Goal: Information Seeking & Learning: Find specific page/section

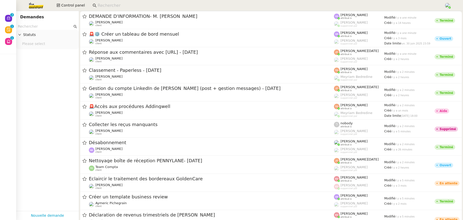
click at [125, 6] on input at bounding box center [268, 5] width 341 height 7
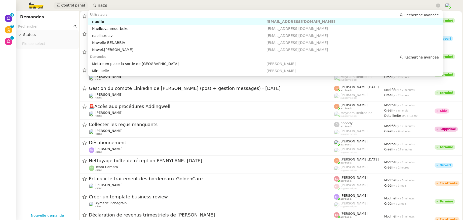
drag, startPoint x: 102, startPoint y: 5, endPoint x: 79, endPoint y: 5, distance: 22.6
click at [79, 5] on div "Control panel nazel" at bounding box center [232, 5] width 438 height 11
click at [97, 21] on div "Naresh FAZAL KARIM" at bounding box center [179, 21] width 174 height 5
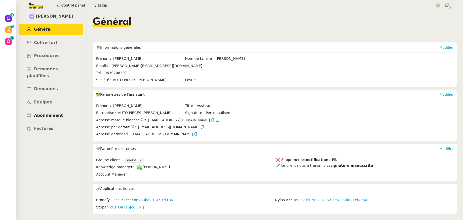
click at [58, 113] on span "Abonnement" at bounding box center [48, 115] width 29 height 5
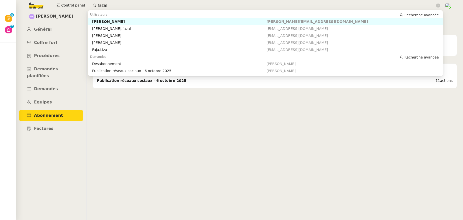
drag, startPoint x: 112, startPoint y: 3, endPoint x: 82, endPoint y: -2, distance: 30.7
click at [82, 0] on html "Révision 0 1 2 3 4 5 6 7 8 9 Aide 0 1 2 3 4 5 6 7 8 9 Mes demandes Control pane…" at bounding box center [231, 110] width 463 height 220
click at [106, 22] on div "[PERSON_NAME] (Investor X)" at bounding box center [179, 21] width 174 height 5
type input "inves"
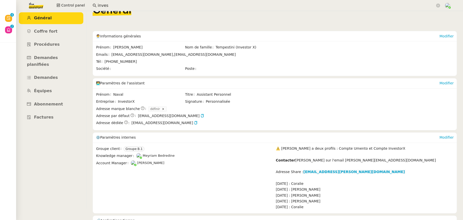
scroll to position [33, 0]
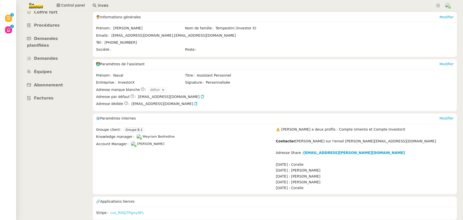
click at [126, 210] on link "cus_R0ljLTPgixy9FL" at bounding box center [127, 213] width 34 height 6
click at [113, 3] on input "inves" at bounding box center [266, 5] width 337 height 7
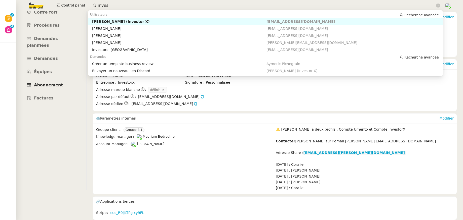
click at [48, 83] on span "Abonnement" at bounding box center [48, 85] width 29 height 5
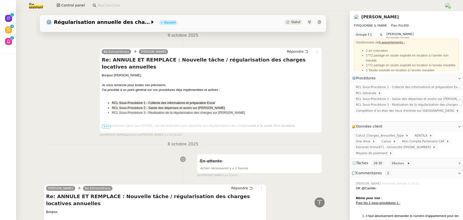
scroll to position [159, 0]
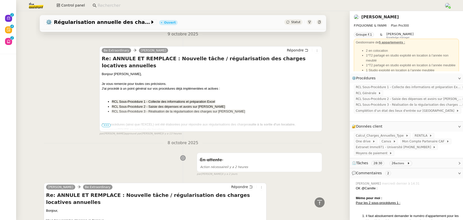
click at [106, 126] on span "•••" at bounding box center [106, 126] width 9 height 4
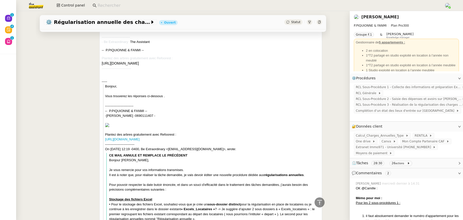
scroll to position [357, 0]
click at [423, 160] on span "⏲️ Tâches 28:30 26 actions" at bounding box center [402, 163] width 101 height 6
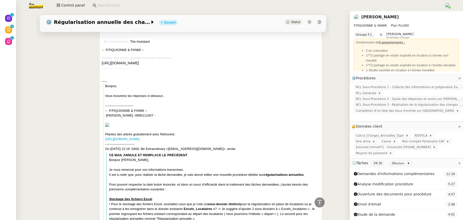
click at [423, 160] on span "⏲️ Tâches 28:30 26 actions" at bounding box center [402, 163] width 101 height 6
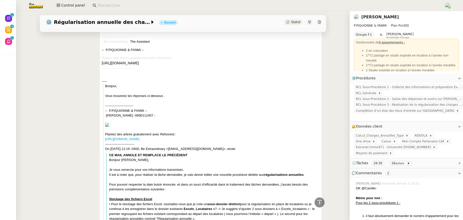
click at [423, 160] on span "⏲️ Tâches 28:30 26 actions" at bounding box center [402, 163] width 101 height 6
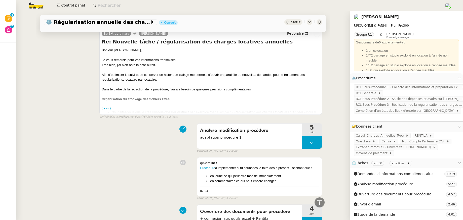
scroll to position [1650, 0]
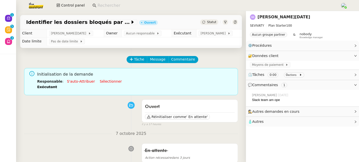
click at [127, 5] on input at bounding box center [217, 5] width 238 height 7
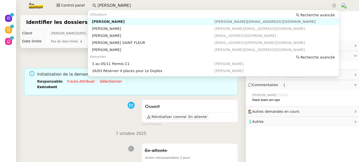
click at [127, 20] on div "[PERSON_NAME]" at bounding box center [153, 21] width 123 height 5
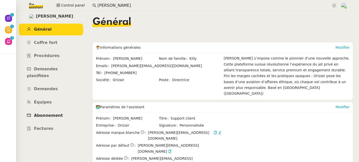
click at [43, 113] on span "Abonnement" at bounding box center [48, 115] width 29 height 5
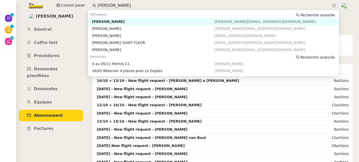
drag, startPoint x: 117, startPoint y: 5, endPoint x: 86, endPoint y: 5, distance: 31.2
click at [86, 5] on div "Control panel maria da" at bounding box center [180, 5] width 334 height 11
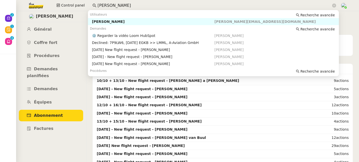
click at [102, 21] on div "[PERSON_NAME]" at bounding box center [153, 21] width 123 height 5
type input "louis frei"
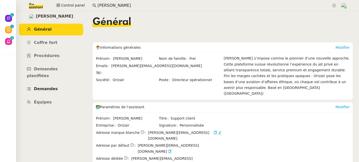
click at [47, 86] on span "Demandes" at bounding box center [46, 88] width 24 height 5
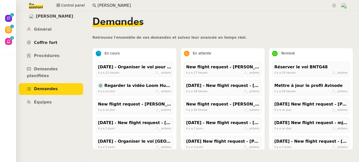
click at [46, 40] on link "Coffre fort" at bounding box center [51, 43] width 64 height 12
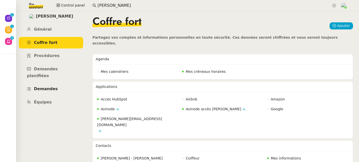
click at [43, 86] on span "Demandes" at bounding box center [46, 88] width 24 height 5
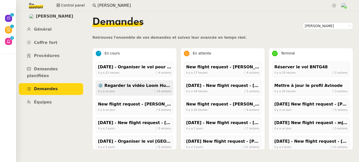
scroll to position [8, 0]
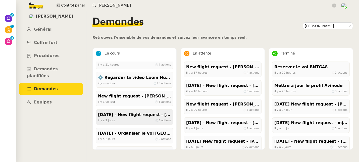
click at [132, 113] on div "[DATE] - New flight request - [PERSON_NAME]" at bounding box center [134, 115] width 73 height 7
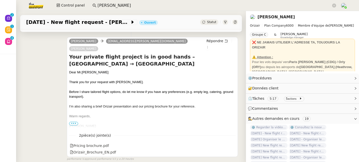
scroll to position [262, 0]
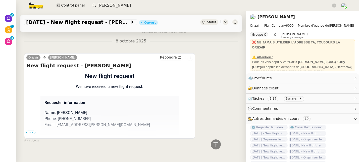
click at [33, 131] on span "•••" at bounding box center [30, 133] width 9 height 4
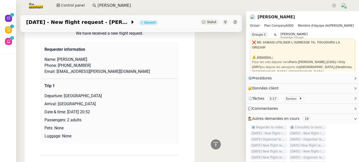
scroll to position [374, 0]
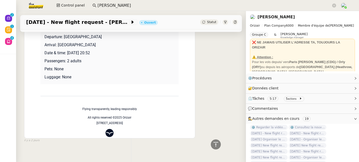
click at [107, 129] on img at bounding box center [110, 133] width 8 height 8
click at [260, 17] on link "[PERSON_NAME]" at bounding box center [276, 17] width 37 height 5
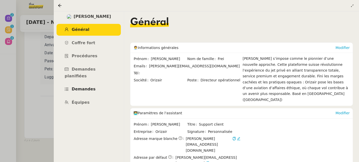
click at [87, 87] on span "Demandes" at bounding box center [84, 89] width 24 height 5
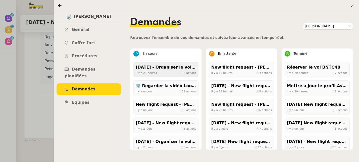
click at [171, 76] on div "19th March 2026 - Organiser le vol pour Evie Bishop il y a 21 heures ⏱ 4 actions" at bounding box center [166, 70] width 65 height 16
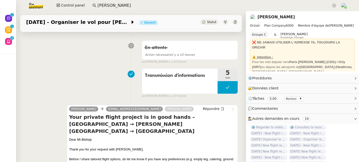
scroll to position [249, 0]
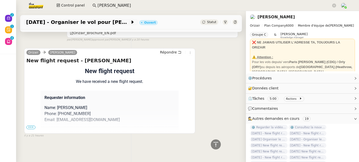
click at [30, 126] on span "•••" at bounding box center [30, 128] width 9 height 4
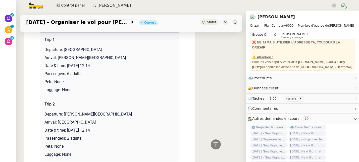
scroll to position [426, 0]
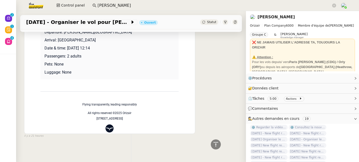
click at [259, 18] on link "Louis Frei" at bounding box center [276, 17] width 37 height 5
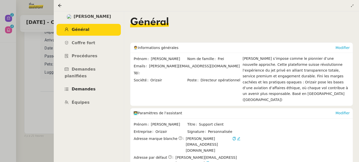
click at [89, 87] on span "Demandes" at bounding box center [84, 89] width 24 height 5
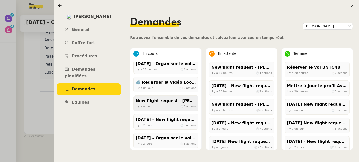
scroll to position [9, 0]
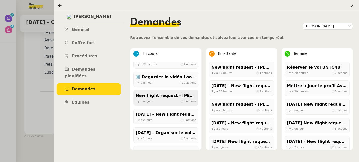
click at [166, 98] on div "New flight request - Omar Mabrouk" at bounding box center [166, 96] width 61 height 7
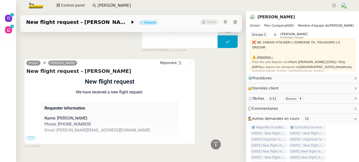
scroll to position [371, 0]
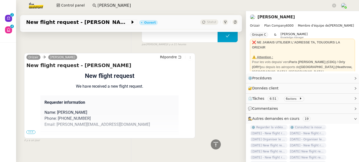
click at [31, 130] on span "•••" at bounding box center [30, 132] width 9 height 4
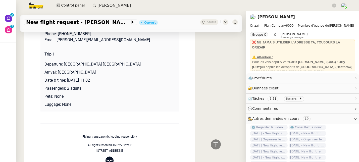
scroll to position [483, 0]
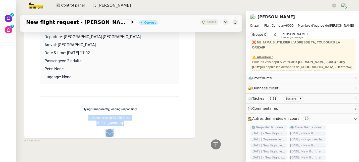
drag, startPoint x: 116, startPoint y: 127, endPoint x: 103, endPoint y: 126, distance: 12.4
click at [103, 126] on td "Flying transparently, leading responsibly All rights reserved ©2025 Orizair 35 …" at bounding box center [109, 116] width 138 height 41
click at [261, 18] on link "Louis Frei" at bounding box center [276, 17] width 37 height 5
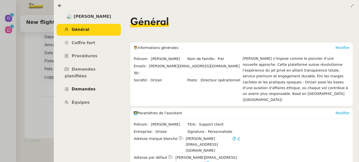
click at [77, 87] on span "Demandes" at bounding box center [84, 89] width 24 height 5
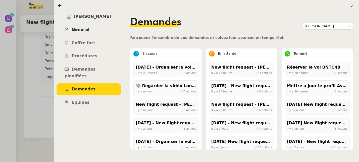
click at [86, 32] on span "Général" at bounding box center [81, 29] width 18 height 5
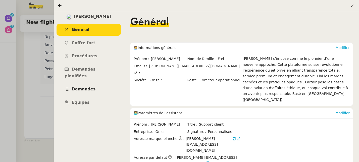
click at [83, 87] on span "Demandes" at bounding box center [84, 89] width 24 height 5
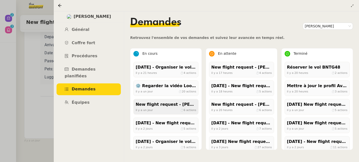
click at [156, 108] on div "il y a un jour ⏱ 6 actions" at bounding box center [166, 110] width 61 height 5
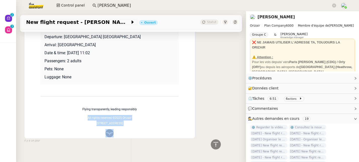
drag, startPoint x: 119, startPoint y: 126, endPoint x: 98, endPoint y: 127, distance: 20.6
click at [98, 127] on td "Flying transparently, leading responsibly All rights reserved ©2025 Orizair 35 …" at bounding box center [109, 116] width 138 height 41
click at [119, 128] on td "Flying transparently, leading responsibly All rights reserved ©2025 Orizair 35 …" at bounding box center [109, 116] width 138 height 41
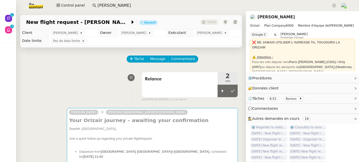
scroll to position [0, 0]
click at [263, 17] on link "Louis Frei" at bounding box center [276, 17] width 37 height 5
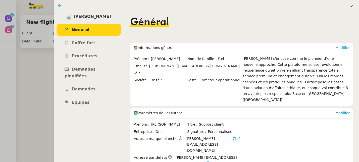
click at [61, 6] on icon at bounding box center [60, 6] width 4 height 4
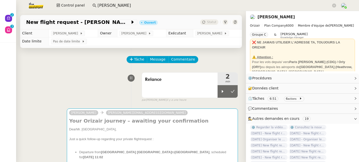
click at [267, 16] on link "[PERSON_NAME]" at bounding box center [276, 17] width 37 height 5
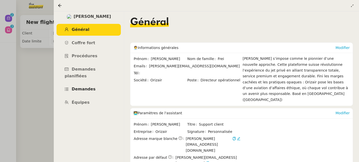
click at [79, 86] on link "Demandes" at bounding box center [89, 89] width 64 height 12
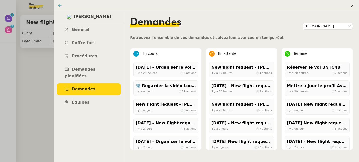
click at [60, 6] on icon at bounding box center [60, 6] width 4 height 4
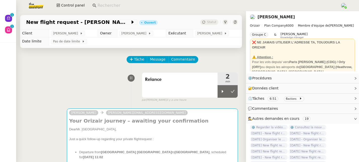
click at [38, 7] on img at bounding box center [32, 5] width 39 height 11
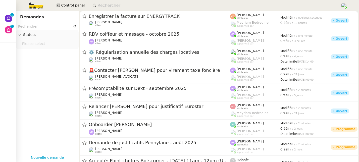
click at [39, 28] on input "text" at bounding box center [45, 27] width 55 height 6
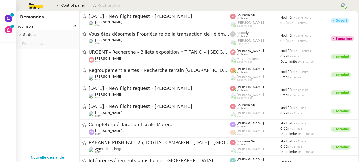
click at [18, 27] on nz-input-group "robinson" at bounding box center [47, 26] width 63 height 7
click at [19, 27] on input "robinson" at bounding box center [45, 27] width 55 height 6
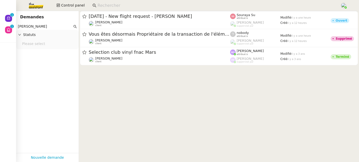
type input "llord robinson"
click at [123, 6] on input at bounding box center [217, 5] width 238 height 7
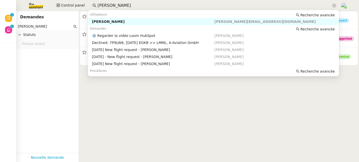
click at [120, 20] on div "[PERSON_NAME]" at bounding box center [153, 21] width 123 height 5
type input "louis frei"
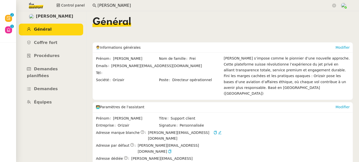
click at [165, 162] on icon "button" at bounding box center [163, 165] width 3 height 4
click at [165, 162] on icon "button" at bounding box center [164, 165] width 4 height 4
click at [46, 86] on span "Demandes" at bounding box center [46, 88] width 24 height 5
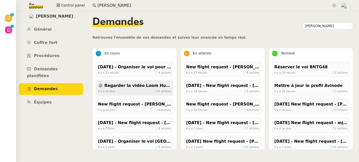
click at [149, 90] on div "il y a un jour ⏱ 27 actions" at bounding box center [134, 91] width 73 height 5
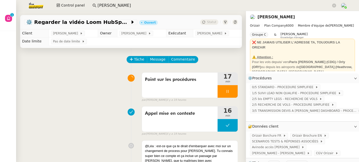
click at [259, 18] on link "[PERSON_NAME]" at bounding box center [276, 17] width 37 height 5
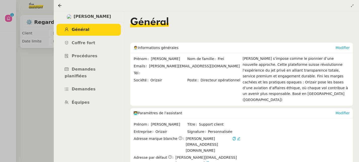
click at [209, 162] on icon "button" at bounding box center [208, 164] width 4 height 4
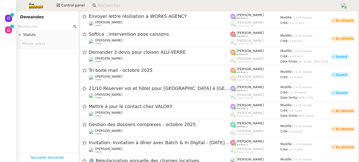
click at [32, 5] on img at bounding box center [32, 5] width 39 height 11
click at [33, 25] on input "text" at bounding box center [45, 27] width 55 height 6
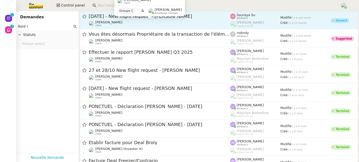
type input "llord r"
click at [139, 21] on div "[PERSON_NAME] client" at bounding box center [160, 23] width 142 height 7
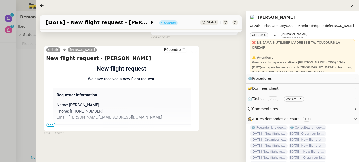
scroll to position [67, 0]
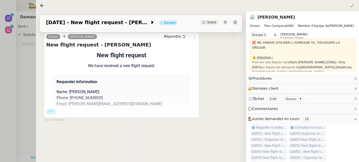
click at [50, 110] on span "•••" at bounding box center [50, 112] width 9 height 4
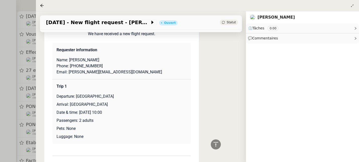
scroll to position [0, 0]
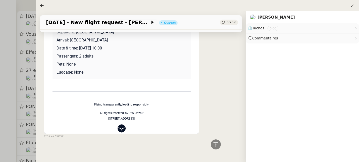
scroll to position [164, 0]
click at [54, 134] on span "il y a 12 heures" at bounding box center [53, 136] width 19 height 4
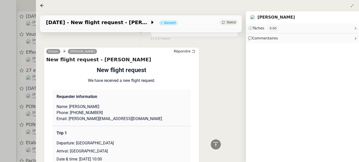
scroll to position [0, 0]
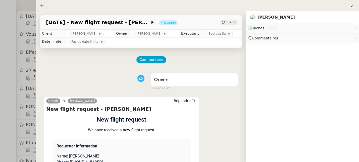
click at [42, 5] on icon at bounding box center [42, 6] width 4 height 4
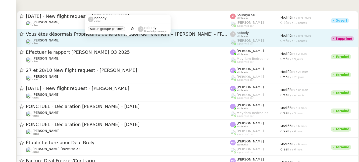
click at [59, 42] on div "[PERSON_NAME] client" at bounding box center [128, 41] width 204 height 7
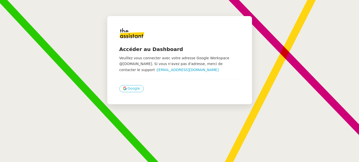
click at [128, 89] on span "Google" at bounding box center [134, 89] width 12 height 6
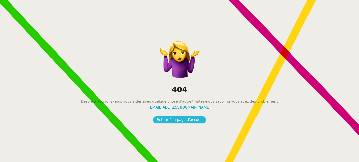
click at [186, 119] on span "Retour à la page d'accueil" at bounding box center [180, 120] width 46 height 6
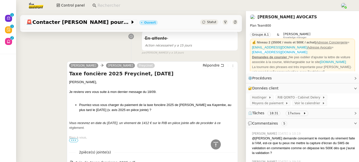
scroll to position [497, 0]
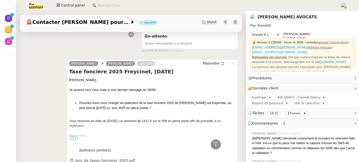
click at [265, 16] on link "[PERSON_NAME] AVOCATS" at bounding box center [288, 17] width 60 height 5
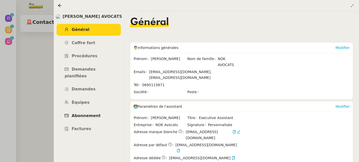
click at [96, 113] on span "Abonnement" at bounding box center [86, 115] width 29 height 5
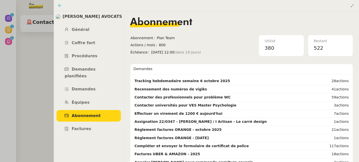
click at [61, 5] on icon at bounding box center [60, 6] width 4 height 4
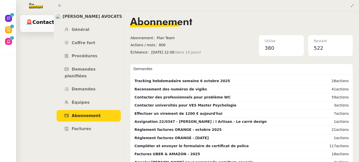
click at [61, 5] on nz-layout "Nouveau 0 1 2 3 4 5 6 7 8 9 Révision 0 1 2 3 4 5 6 7 8 9 Aide 0 1 2 3 4 5 6 7 8…" at bounding box center [179, 81] width 359 height 162
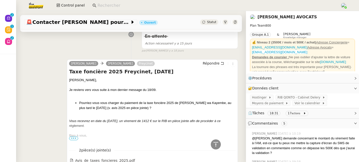
scroll to position [607, 0]
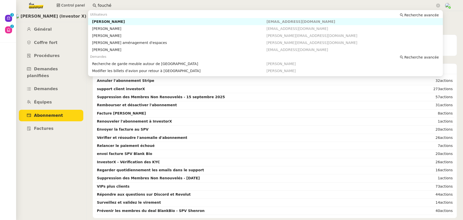
click at [115, 23] on div "[PERSON_NAME]" at bounding box center [179, 21] width 174 height 5
type input "fouché"
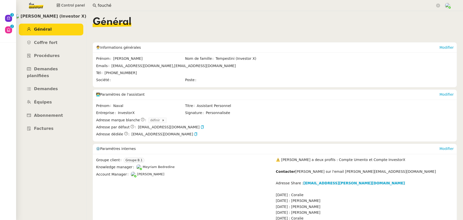
click at [117, 5] on input "fouché" at bounding box center [266, 5] width 337 height 7
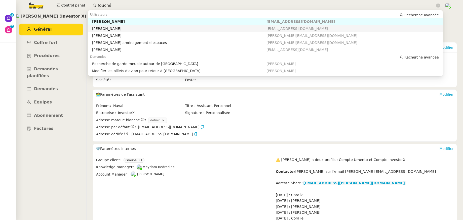
click at [112, 22] on div "[PERSON_NAME]" at bounding box center [179, 21] width 174 height 5
click at [114, 6] on input "fouché" at bounding box center [266, 5] width 337 height 7
click at [110, 32] on nz-auto-option "Ludovic Boucher ludovic.boucher06@gmail.com" at bounding box center [265, 28] width 355 height 7
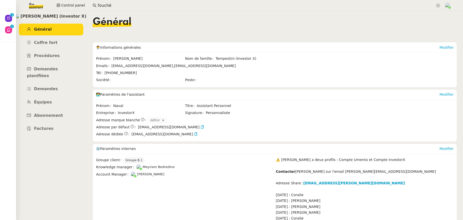
click at [110, 6] on input "fouché" at bounding box center [266, 5] width 337 height 7
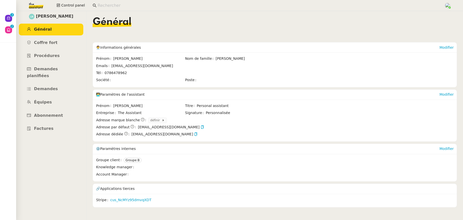
click at [117, 7] on input at bounding box center [268, 5] width 341 height 7
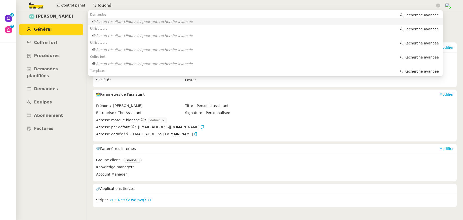
type input "fouché"
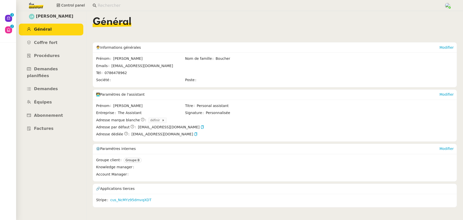
click at [117, 7] on input at bounding box center [268, 5] width 341 height 7
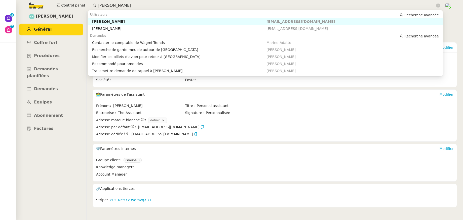
click at [118, 22] on div "[PERSON_NAME]" at bounding box center [179, 21] width 174 height 5
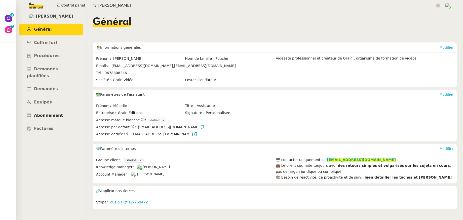
click at [55, 113] on span "Abonnement" at bounding box center [48, 115] width 29 height 5
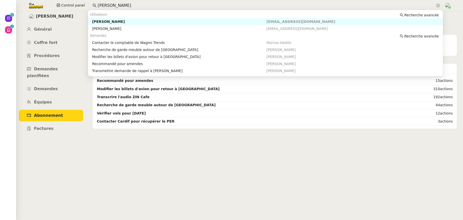
drag, startPoint x: 112, startPoint y: 6, endPoint x: 90, endPoint y: 5, distance: 22.7
click at [90, 5] on nz-input-group "[PERSON_NAME]" at bounding box center [266, 6] width 353 height 8
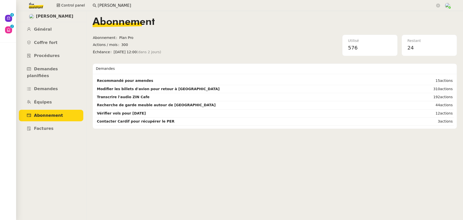
paste input "[PERSON_NAME]"
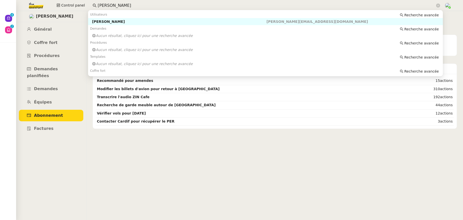
click at [103, 23] on div "[PERSON_NAME]" at bounding box center [179, 21] width 174 height 5
type input "[PERSON_NAME]"
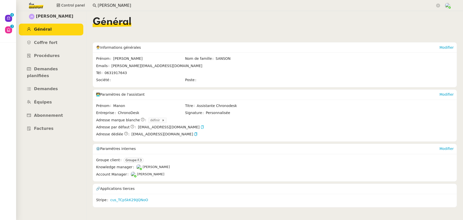
click at [200, 128] on icon "button" at bounding box center [202, 127] width 4 height 4
